Goal: Information Seeking & Learning: Learn about a topic

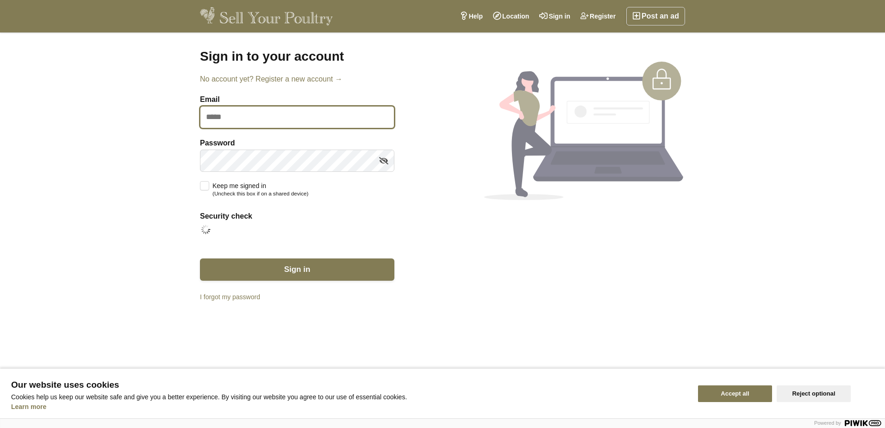
type input "**********"
click at [312, 111] on input "**********" at bounding box center [297, 117] width 194 height 22
drag, startPoint x: 480, startPoint y: 255, endPoint x: 476, endPoint y: 252, distance: 5.4
click at [480, 255] on section "**********" at bounding box center [442, 178] width 500 height 258
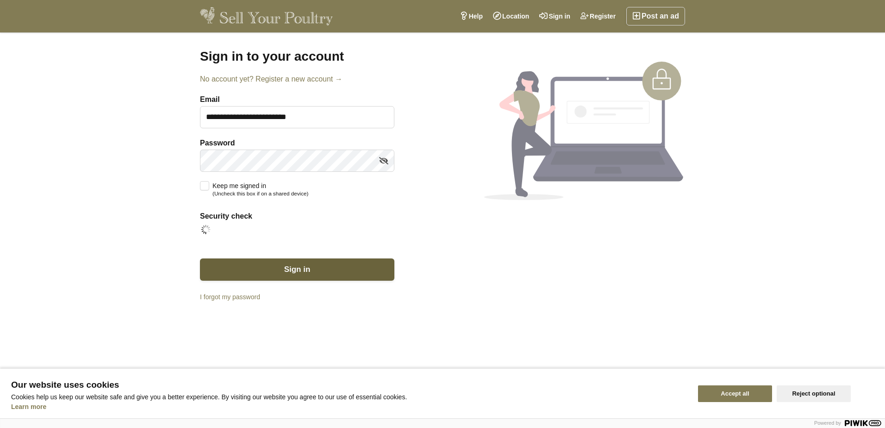
click at [325, 264] on button "Sign in" at bounding box center [297, 269] width 194 height 22
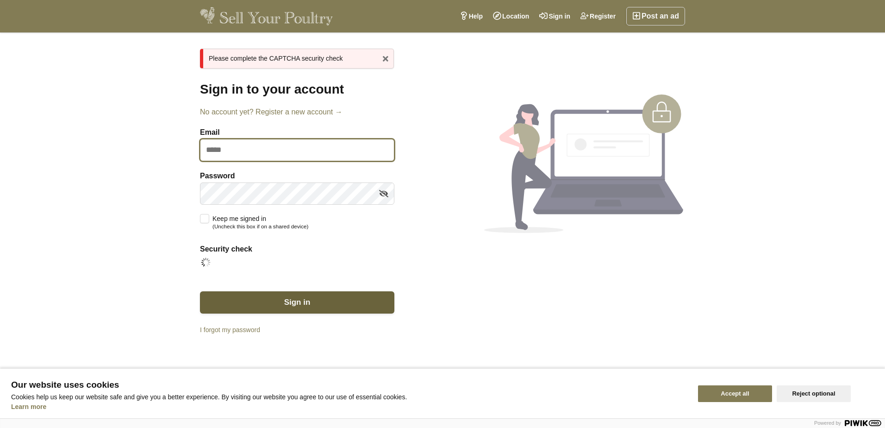
type input "**********"
click at [268, 296] on button "Sign in" at bounding box center [297, 302] width 194 height 22
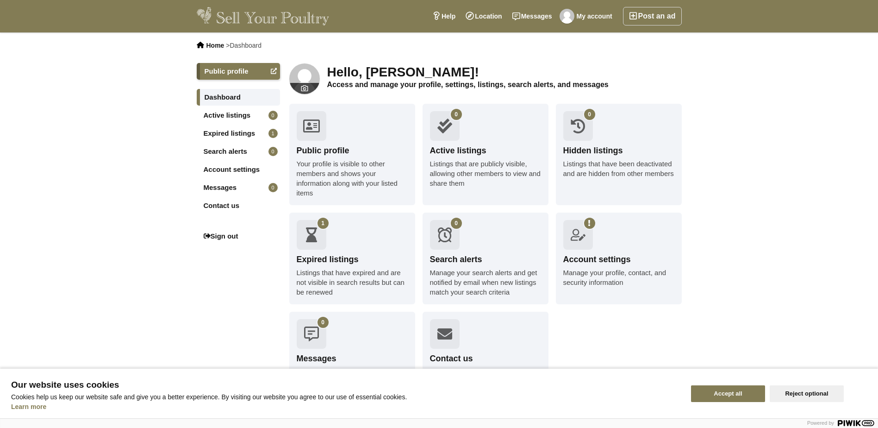
click at [274, 17] on img at bounding box center [263, 16] width 133 height 19
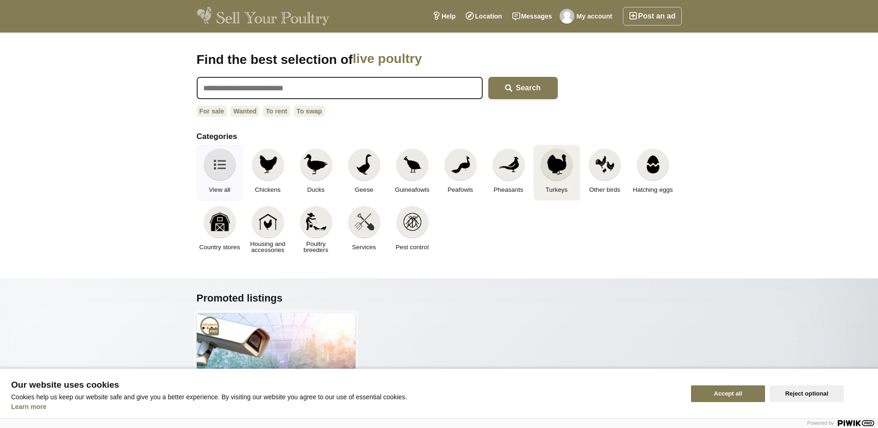
click at [555, 163] on img at bounding box center [556, 164] width 20 height 20
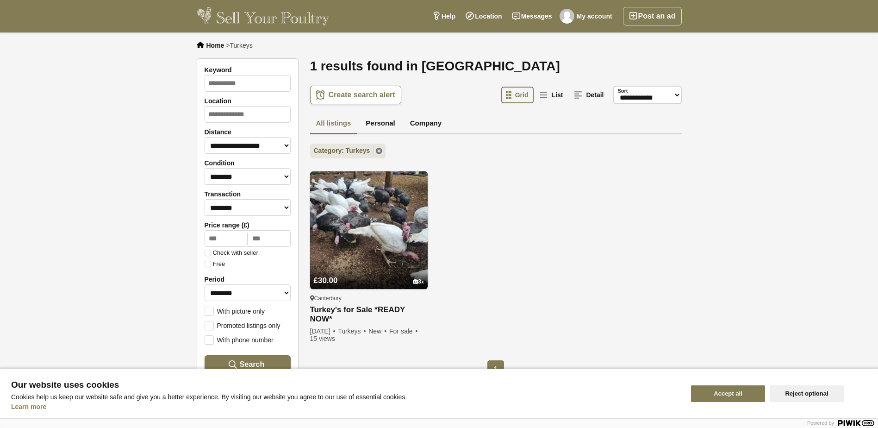
scroll to position [231, 0]
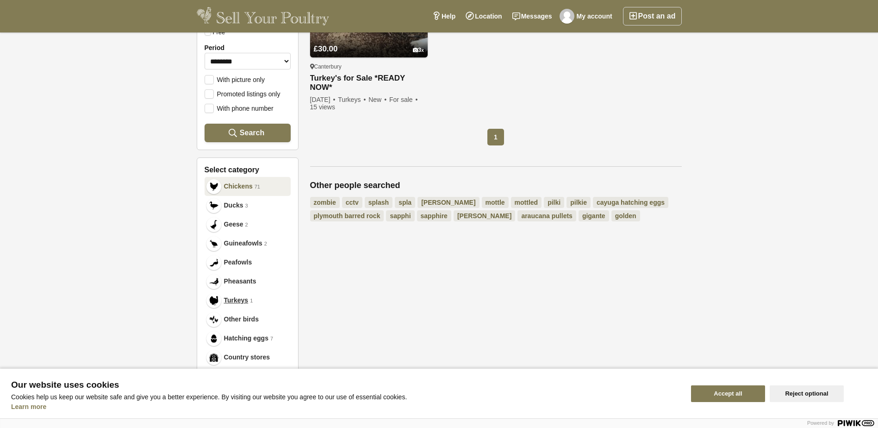
click at [235, 177] on link "Chickens 71" at bounding box center [248, 186] width 86 height 19
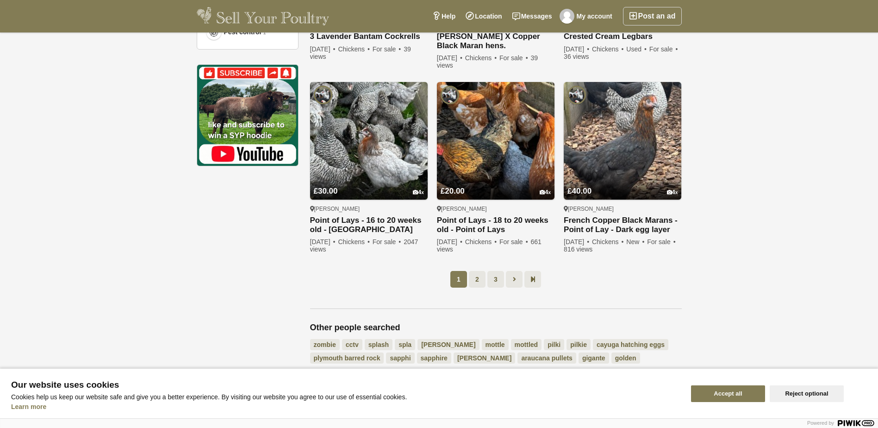
scroll to position [756, 0]
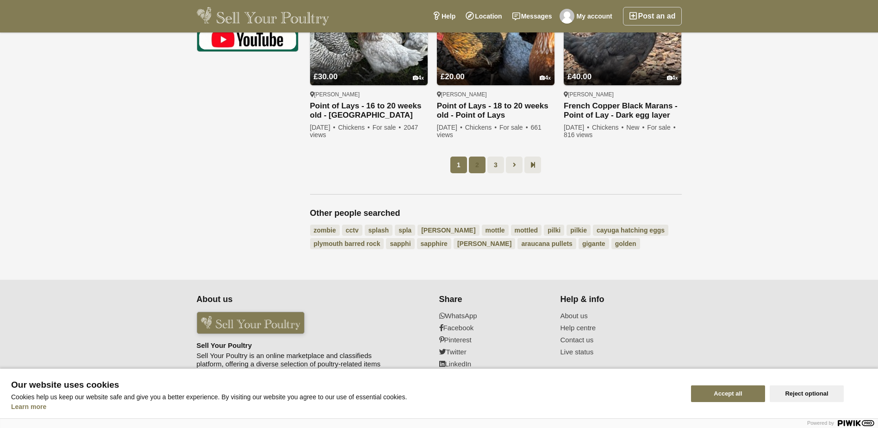
click at [482, 166] on link "2" at bounding box center [477, 164] width 17 height 17
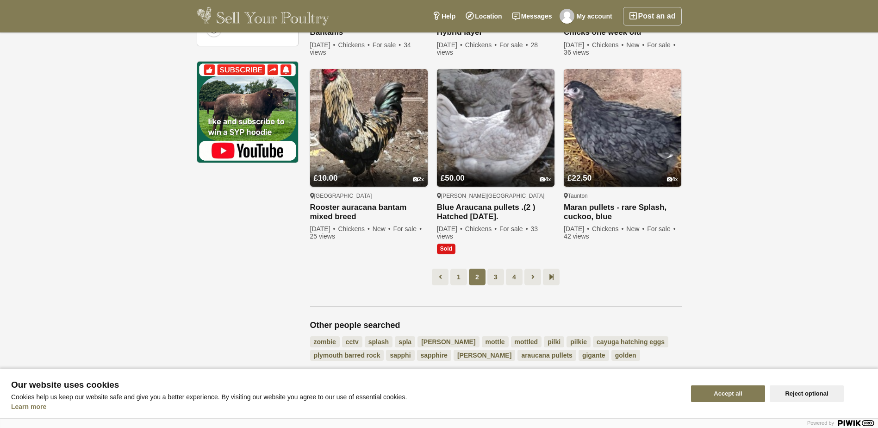
scroll to position [649, 0]
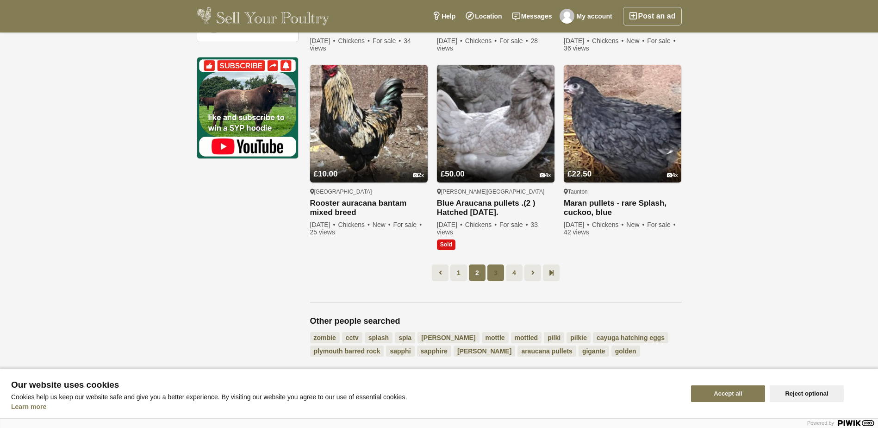
click at [496, 273] on link "3" at bounding box center [495, 272] width 17 height 17
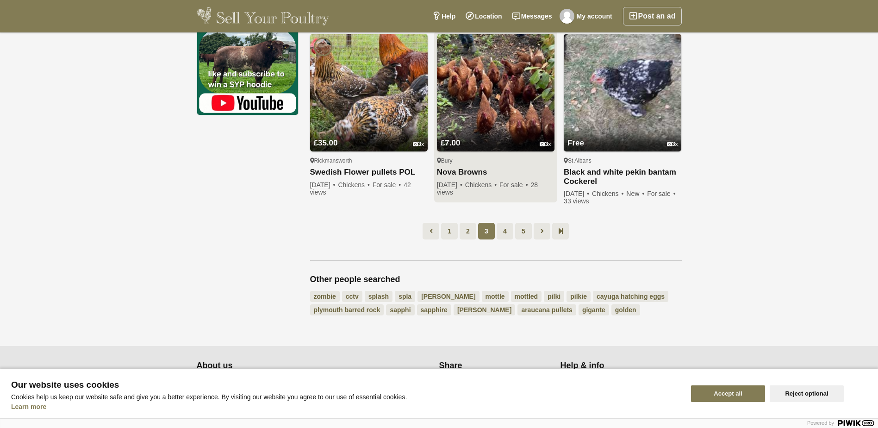
scroll to position [574, 0]
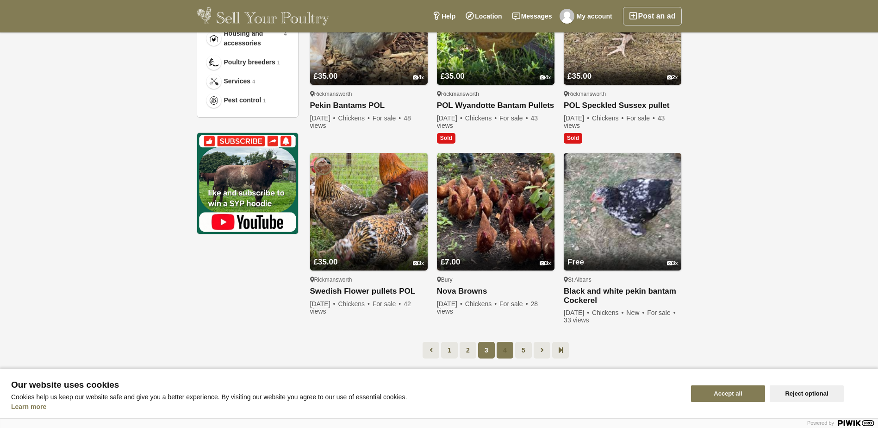
click at [501, 349] on link "4" at bounding box center [504, 349] width 17 height 17
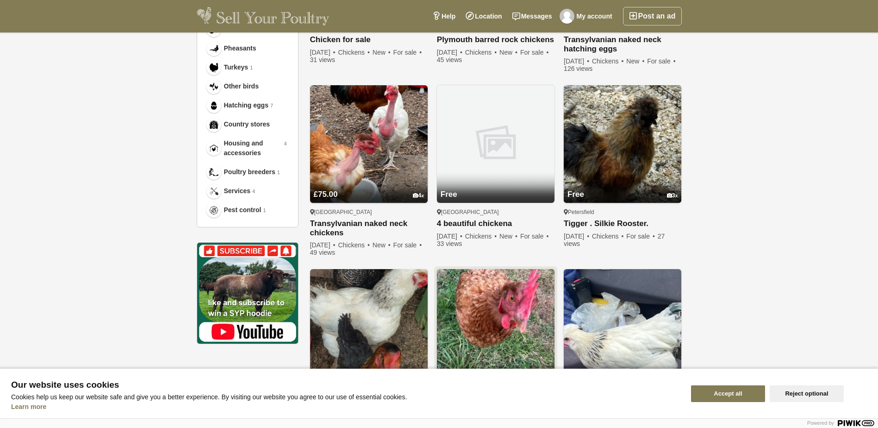
scroll to position [603, 0]
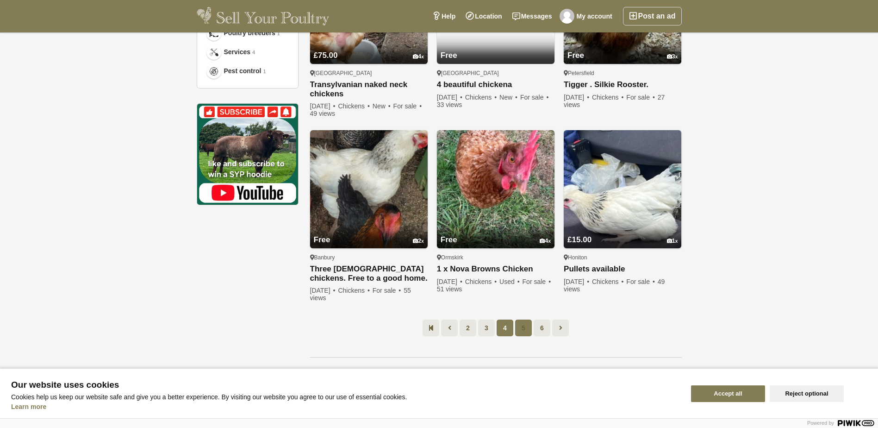
click at [518, 331] on link "5" at bounding box center [523, 327] width 17 height 17
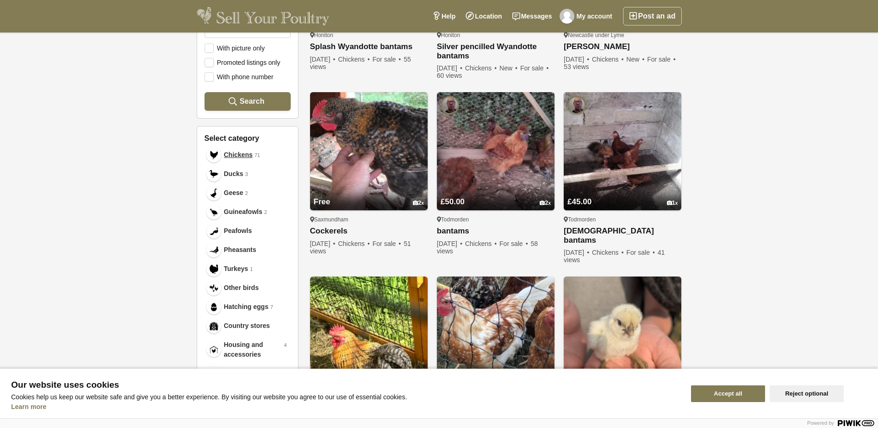
scroll to position [186, 0]
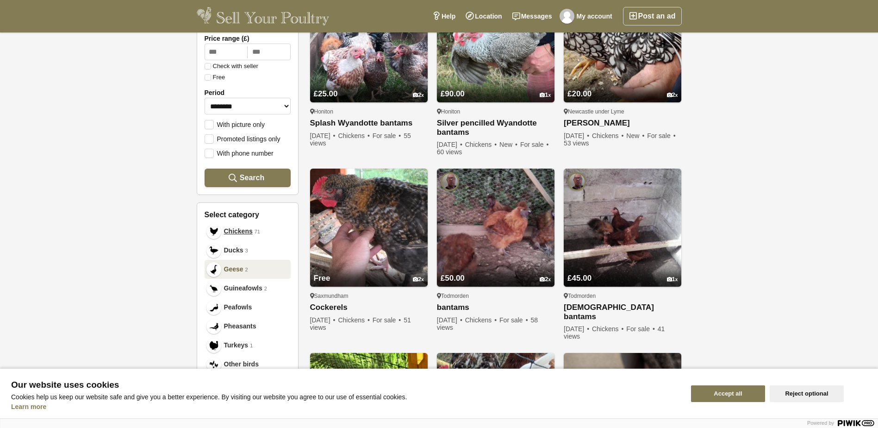
click at [241, 264] on span "Geese" at bounding box center [233, 269] width 19 height 10
